Goal: Information Seeking & Learning: Stay updated

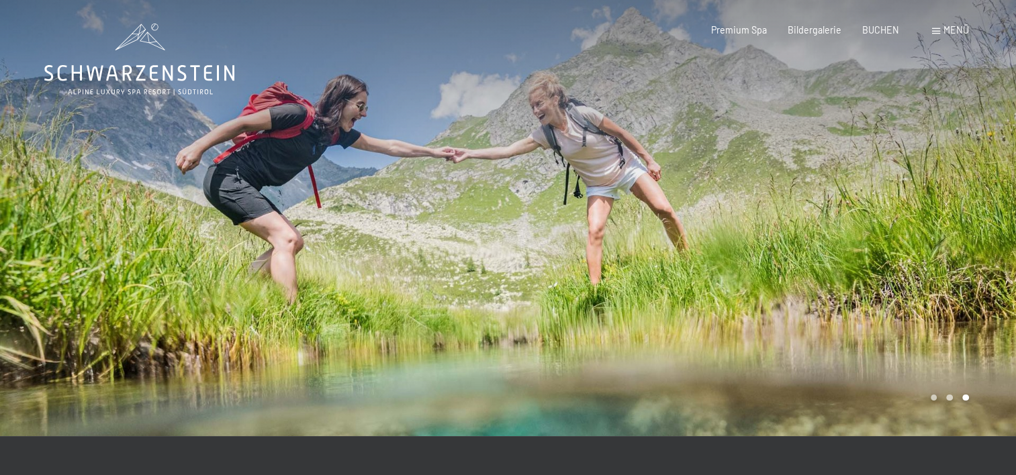
click at [938, 30] on span at bounding box center [936, 31] width 8 height 6
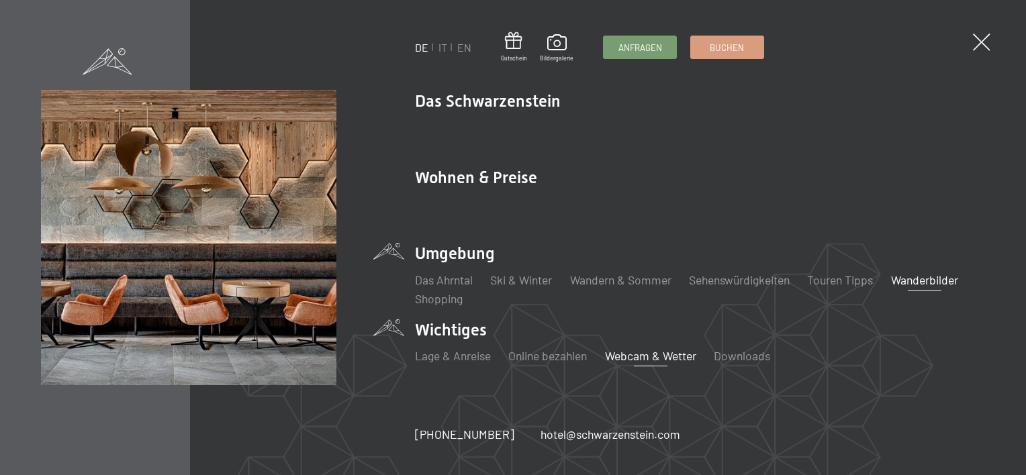
click at [645, 352] on link "Webcam & Wetter" at bounding box center [650, 355] width 91 height 15
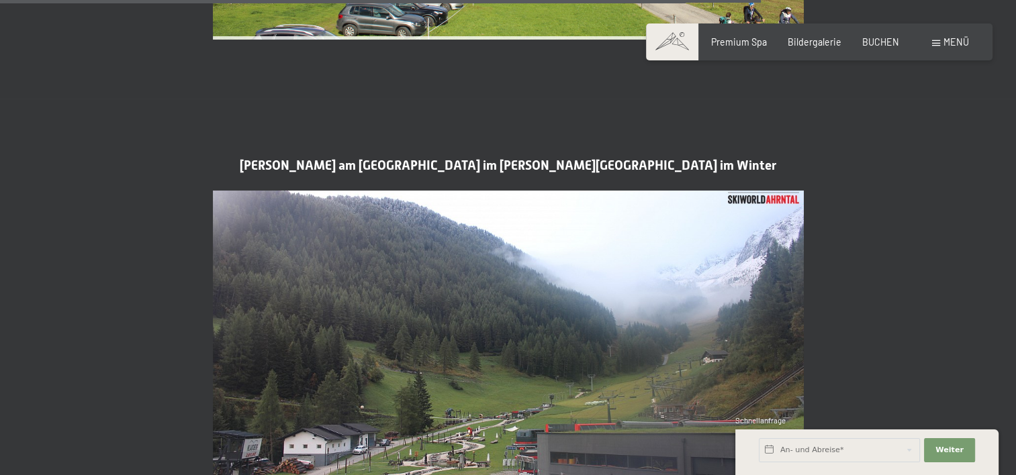
scroll to position [2752, 0]
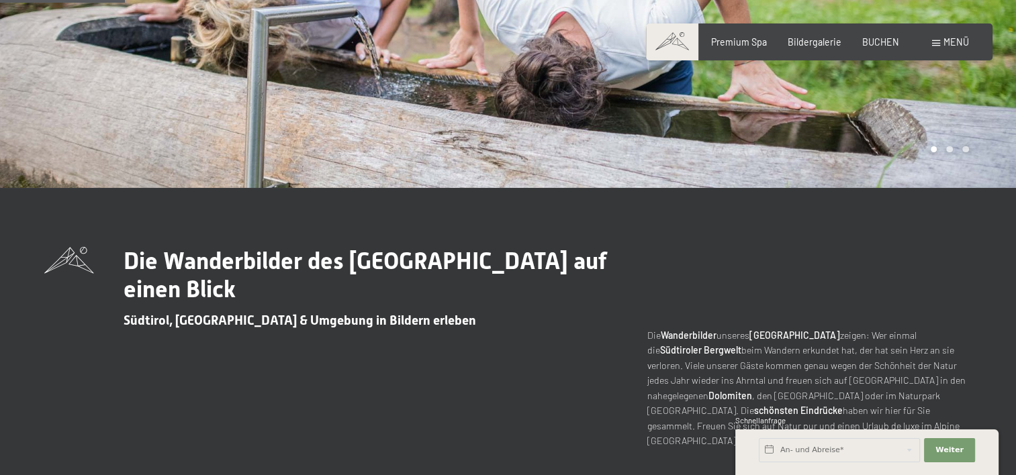
scroll to position [67, 0]
